Goal: Task Accomplishment & Management: Manage account settings

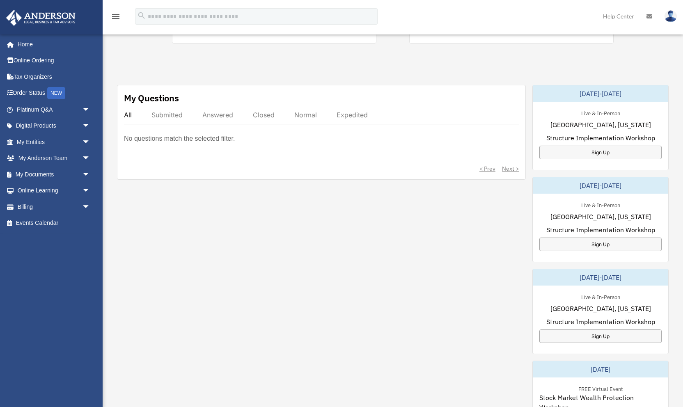
scroll to position [254, 0]
click at [26, 158] on link "My [PERSON_NAME] Team arrow_drop_down" at bounding box center [54, 158] width 97 height 16
click at [84, 156] on span "arrow_drop_down" at bounding box center [90, 158] width 16 height 17
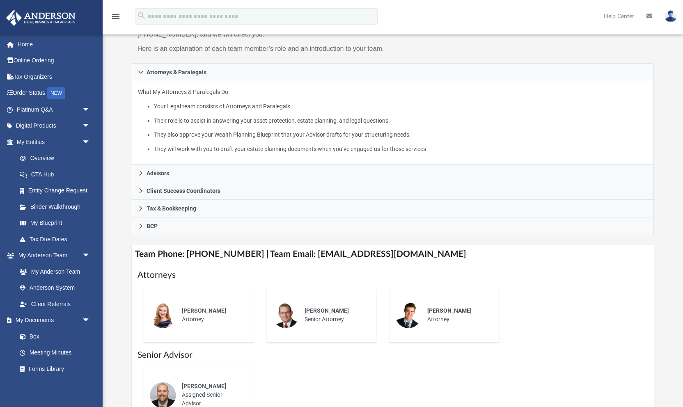
scroll to position [118, 0]
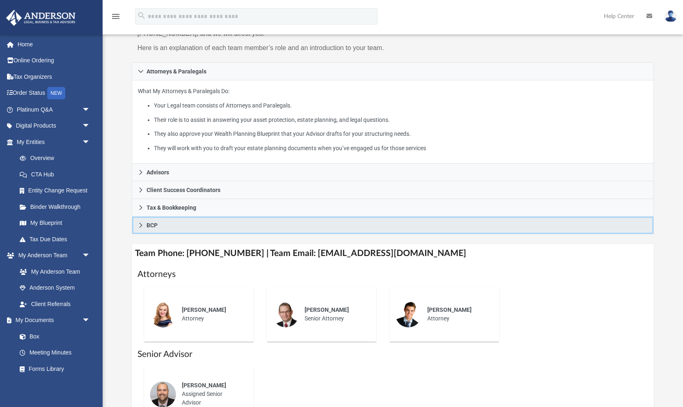
click at [141, 224] on icon at bounding box center [140, 225] width 3 height 5
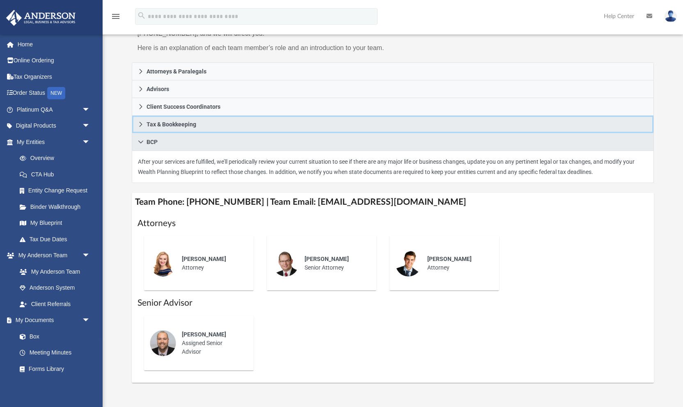
click at [140, 124] on icon at bounding box center [141, 124] width 6 height 6
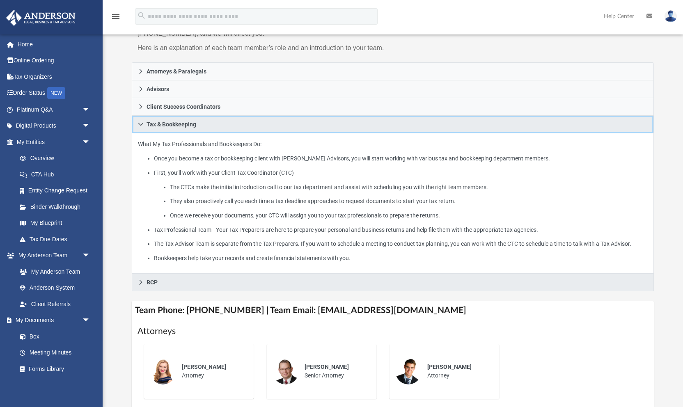
click at [137, 124] on link "Tax & Bookkeeping" at bounding box center [393, 125] width 522 height 18
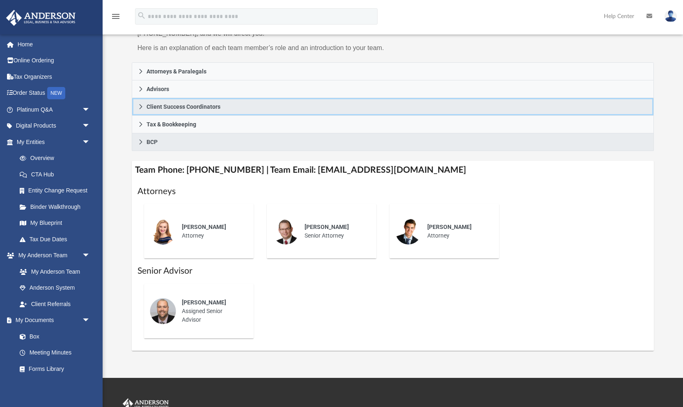
click at [140, 107] on icon at bounding box center [141, 107] width 6 height 6
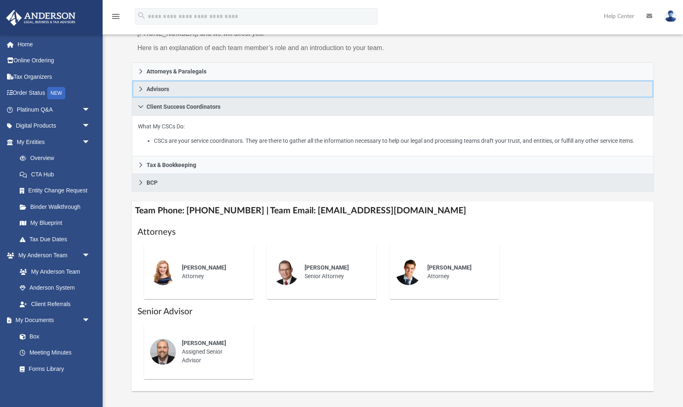
click at [137, 91] on link "Advisors" at bounding box center [393, 89] width 522 height 18
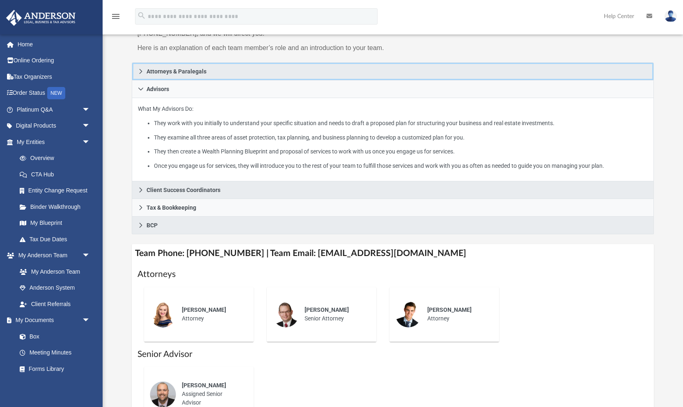
click at [140, 69] on icon at bounding box center [141, 72] width 6 height 6
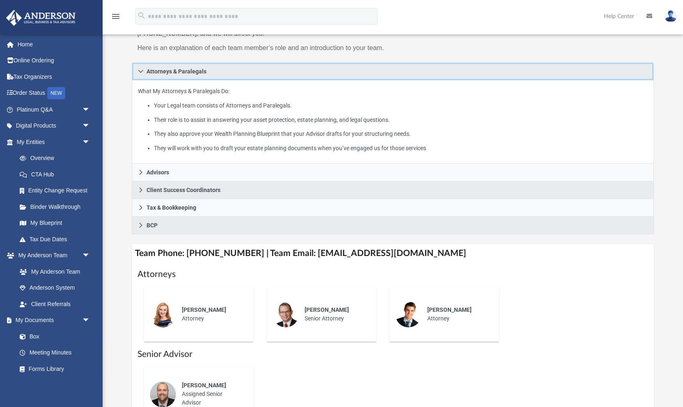
click at [140, 69] on icon at bounding box center [141, 72] width 6 height 6
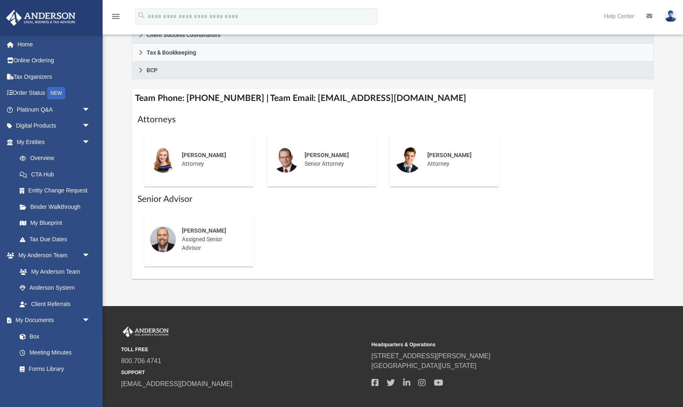
scroll to position [229, 0]
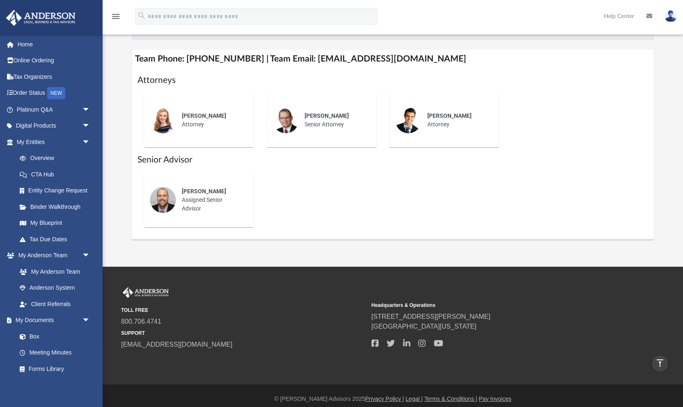
click at [316, 269] on div "TOLL FREE 800.706.4741 SUPPORT info@andersonadvisors.com Headquarters & Operati…" at bounding box center [341, 326] width 683 height 118
click at [670, 18] on img at bounding box center [670, 16] width 12 height 12
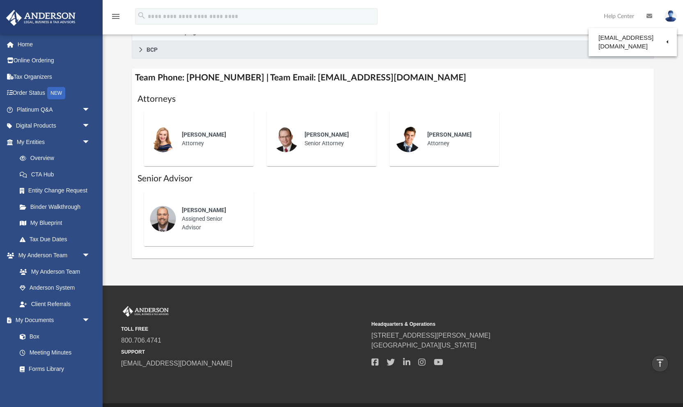
scroll to position [221, 0]
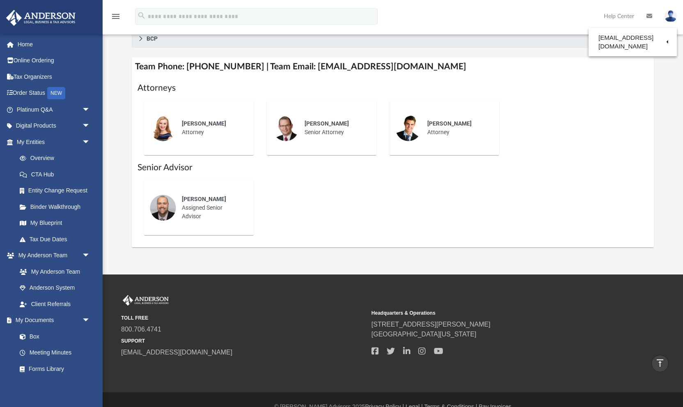
click at [670, 20] on img at bounding box center [670, 16] width 12 height 12
click at [670, 21] on img at bounding box center [670, 16] width 12 height 12
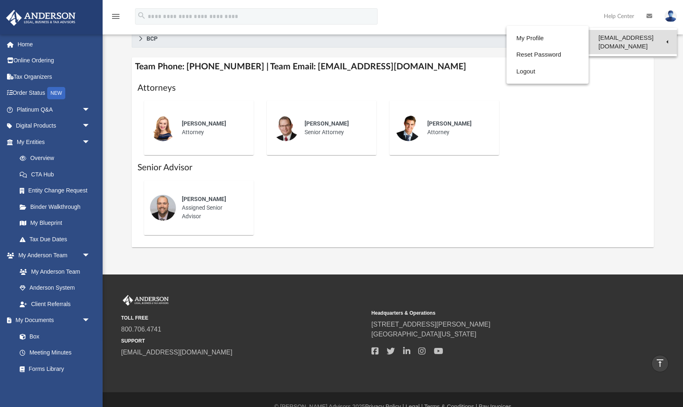
click at [659, 37] on link "[EMAIL_ADDRESS][DOMAIN_NAME]" at bounding box center [632, 42] width 88 height 24
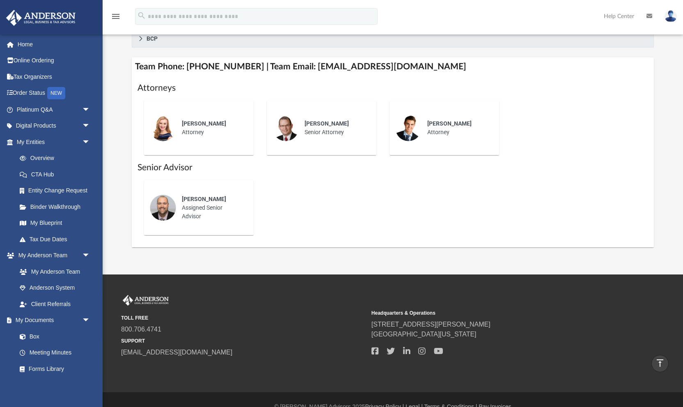
click at [668, 17] on img at bounding box center [670, 16] width 12 height 12
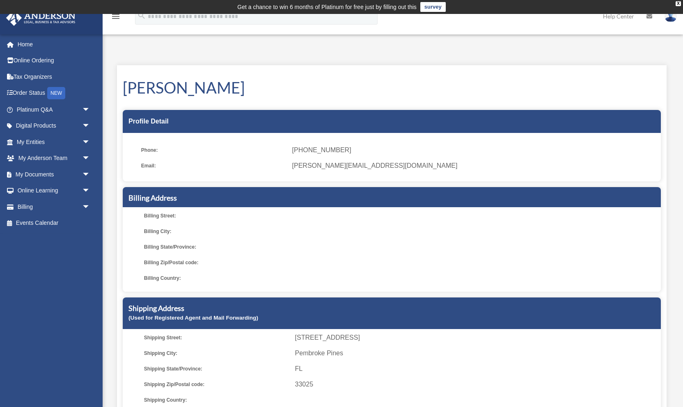
click at [675, 18] on img at bounding box center [670, 16] width 12 height 12
click at [527, 73] on link "Logout" at bounding box center [537, 71] width 82 height 17
